Goal: Task Accomplishment & Management: Manage account settings

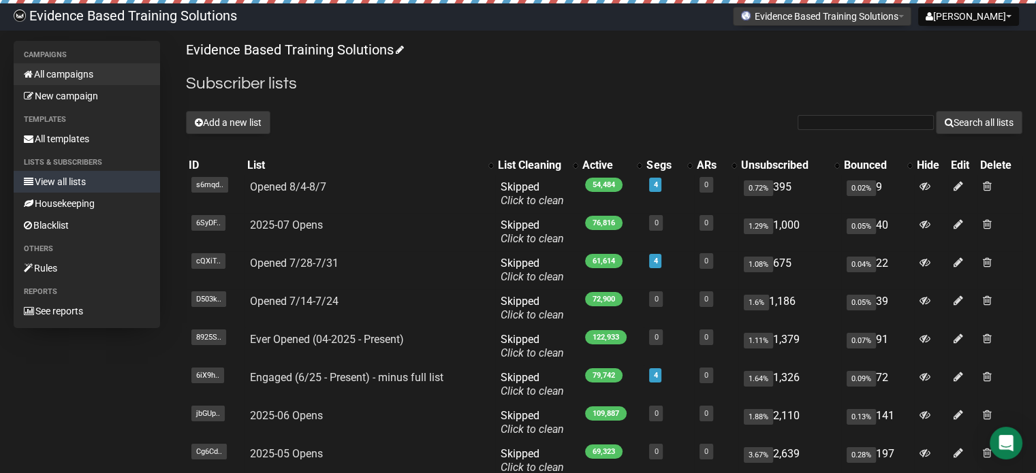
click at [65, 78] on link "All campaigns" at bounding box center [87, 74] width 146 height 22
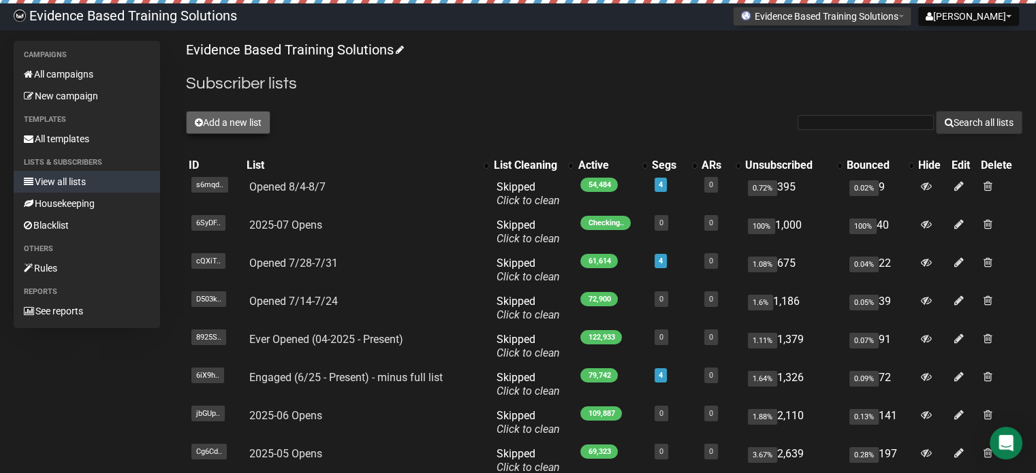
click at [231, 121] on button "Add a new list" at bounding box center [228, 122] width 84 height 23
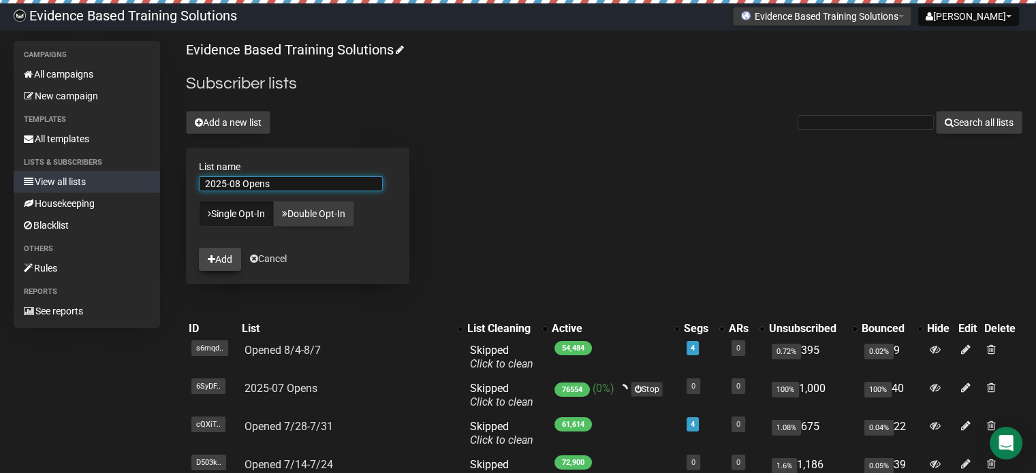
type input "2025-08 Opens"
click at [224, 258] on button "Add" at bounding box center [220, 259] width 42 height 23
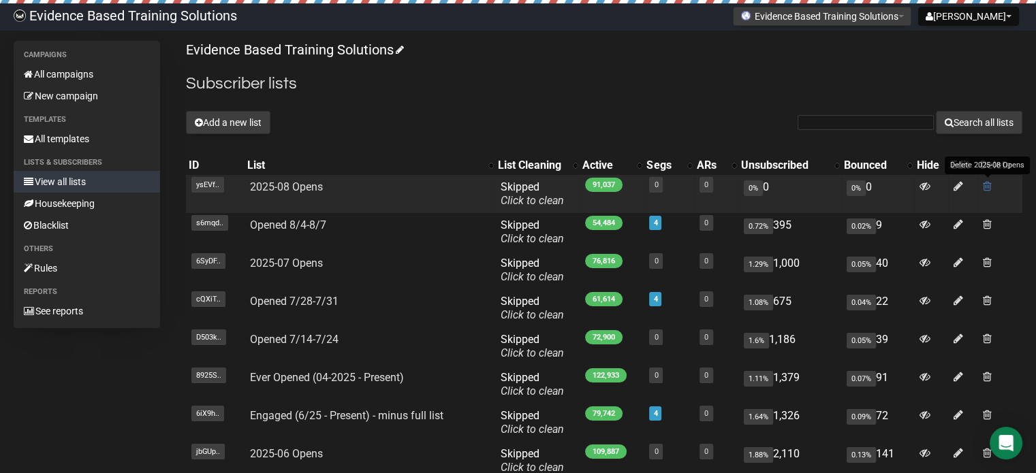
click at [984, 187] on span at bounding box center [987, 187] width 9 height 12
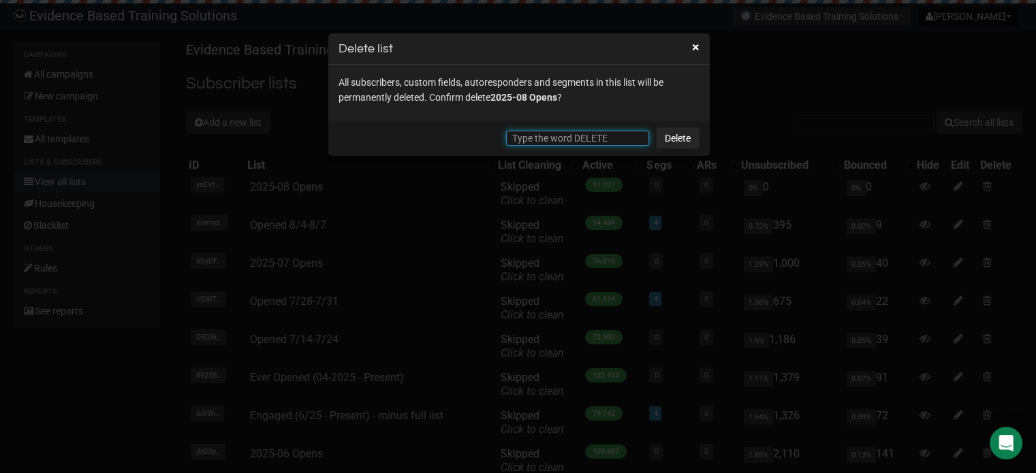
click at [630, 137] on input "text" at bounding box center [577, 138] width 143 height 15
type input "DELETE"
click at [684, 140] on link "Delete" at bounding box center [678, 138] width 44 height 22
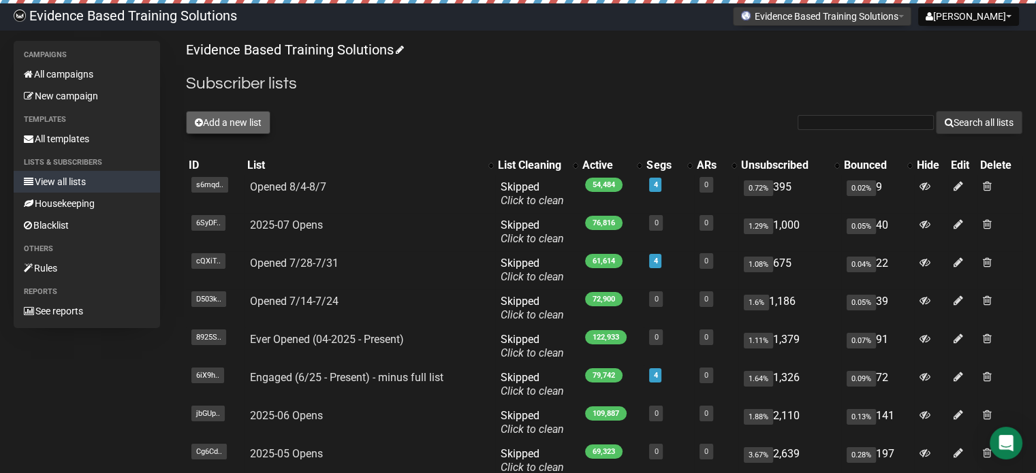
click at [258, 118] on button "Add a new list" at bounding box center [228, 122] width 84 height 23
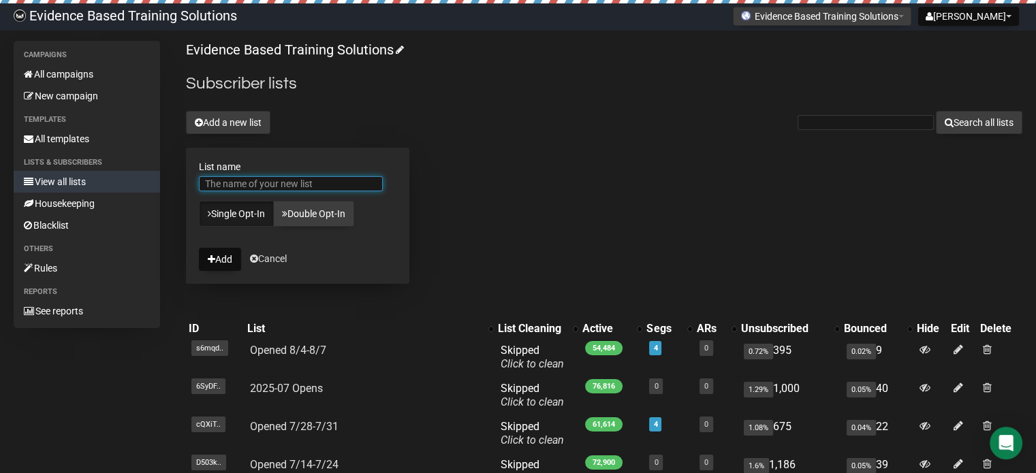
click at [316, 183] on input "List name" at bounding box center [291, 183] width 184 height 15
type input "2025-08 Opens"
click at [226, 260] on button "Add" at bounding box center [220, 259] width 42 height 23
